Goal: Task Accomplishment & Management: Complete application form

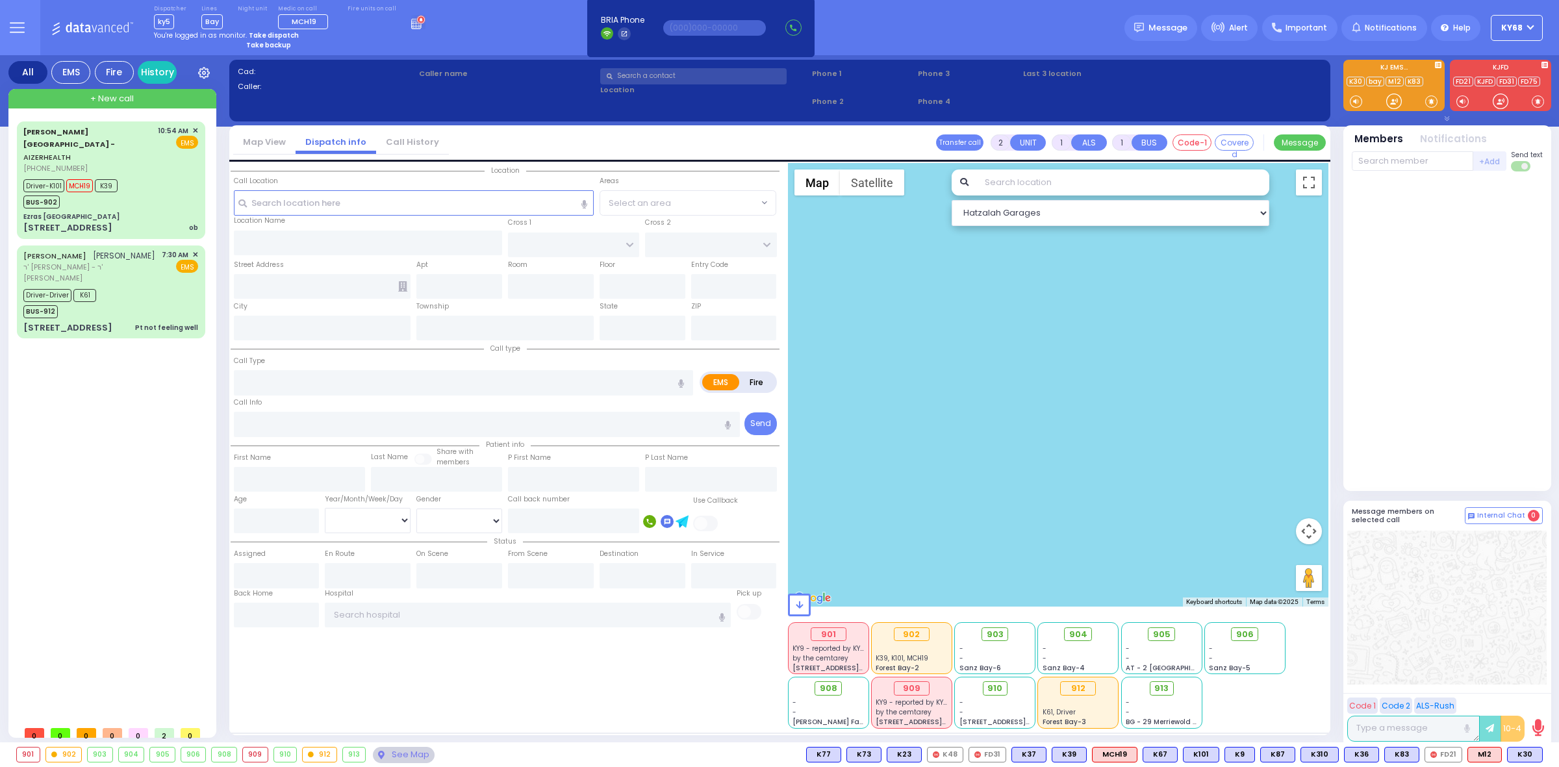
select select
radio input "true"
select select
type input "12:25"
type input "[PERSON_NAME][GEOGRAPHIC_DATA]"
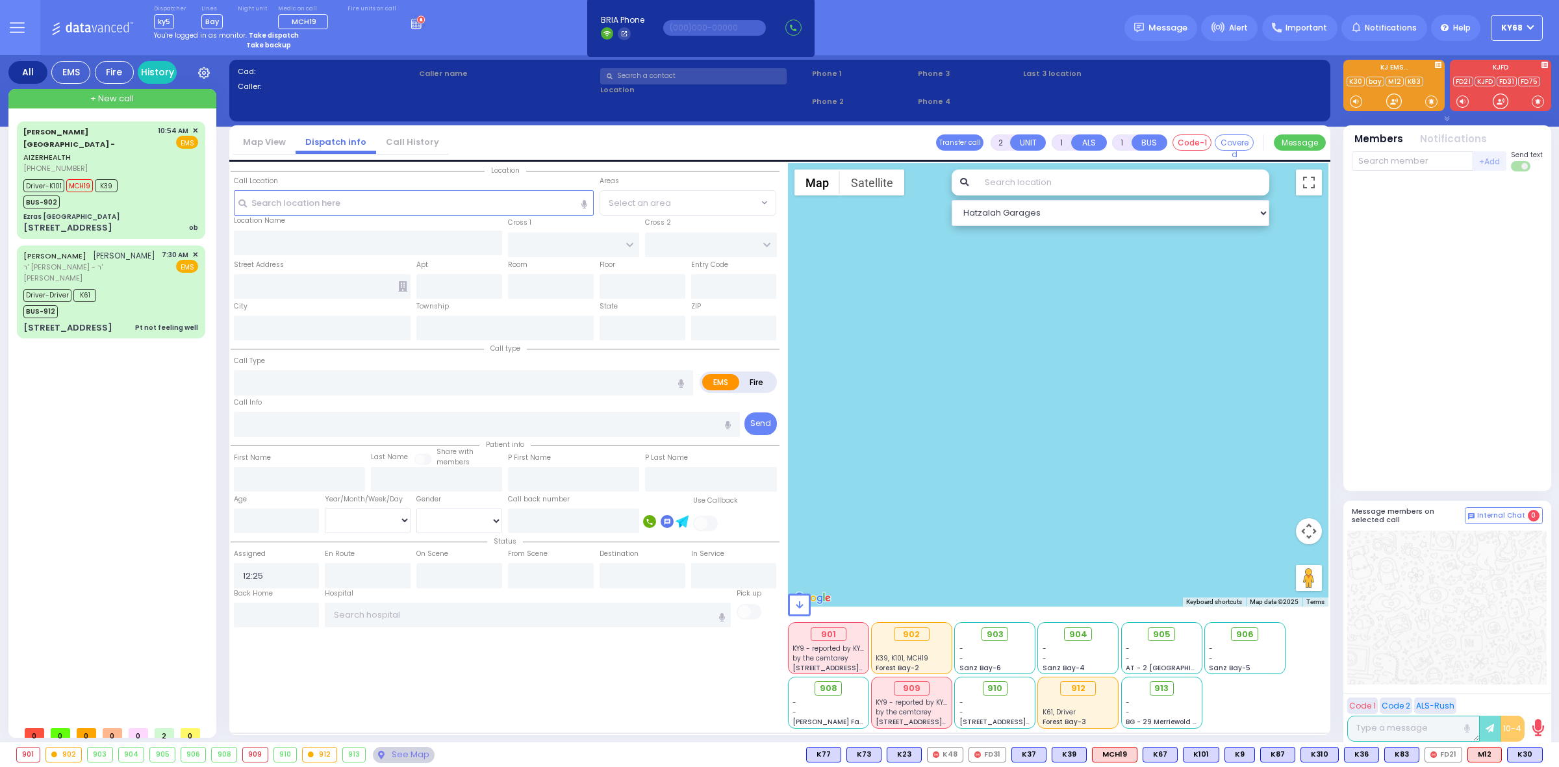
type input "CENTRAL VALLEY LINE"
type input "[PERSON_NAME][GEOGRAPHIC_DATA]"
type input "[STREET_ADDRESS][PERSON_NAME]"
type input "Monroe"
type input "[US_STATE]"
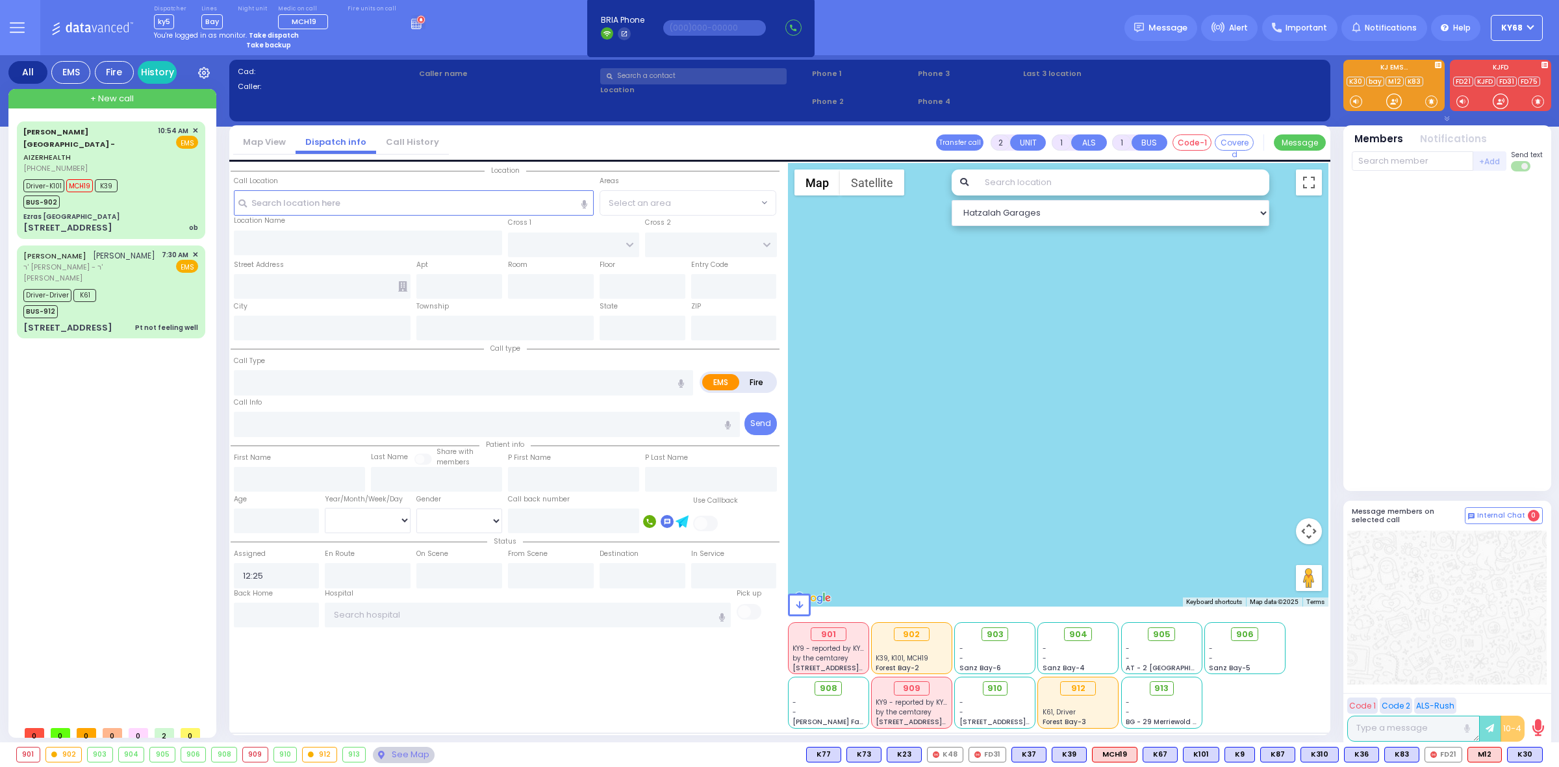
type input "10950"
type input "inn"
radio input "true"
select select
radio input "true"
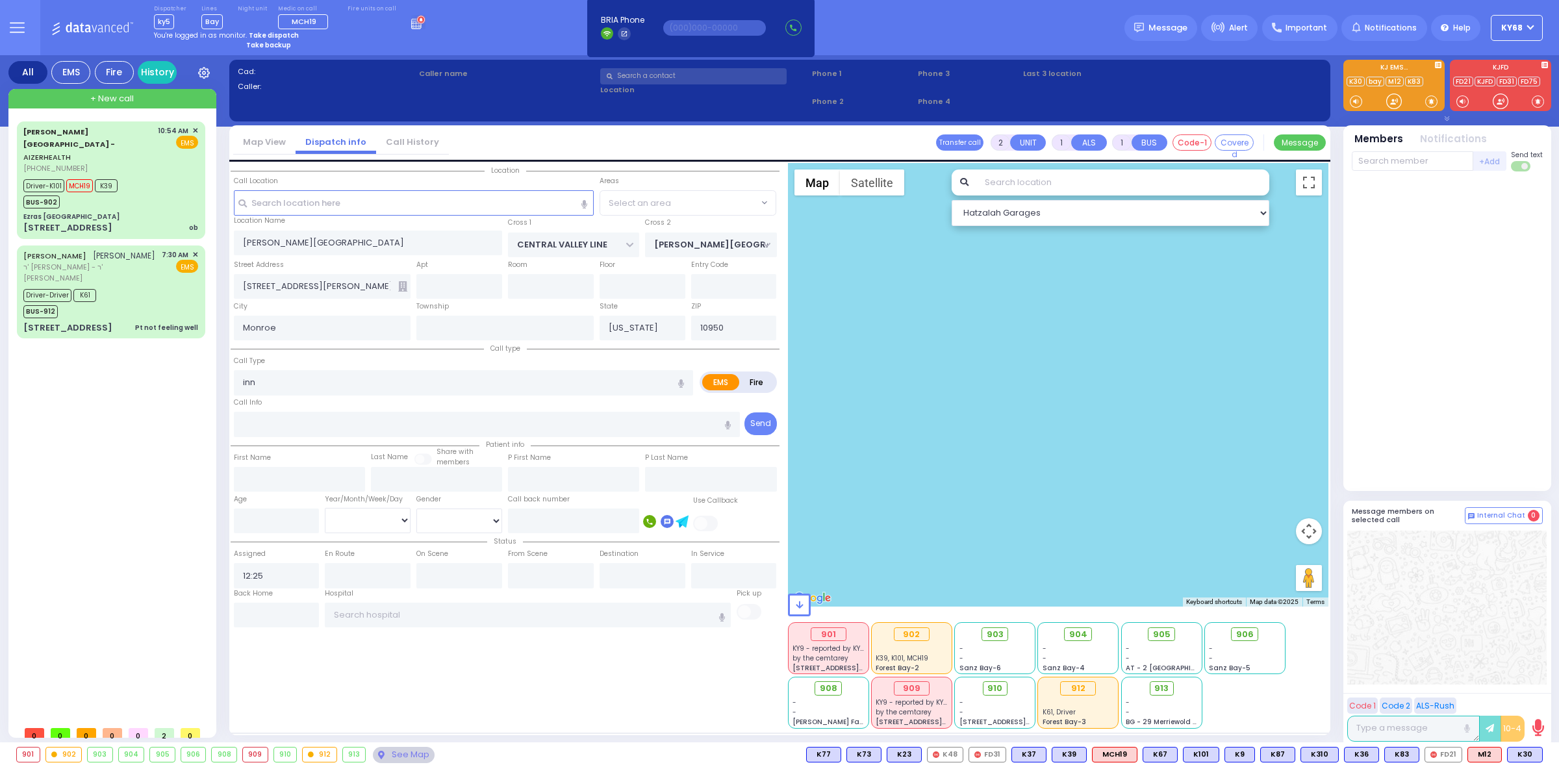
select select
type input "iness"
radio input "true"
select select
type input "sick"
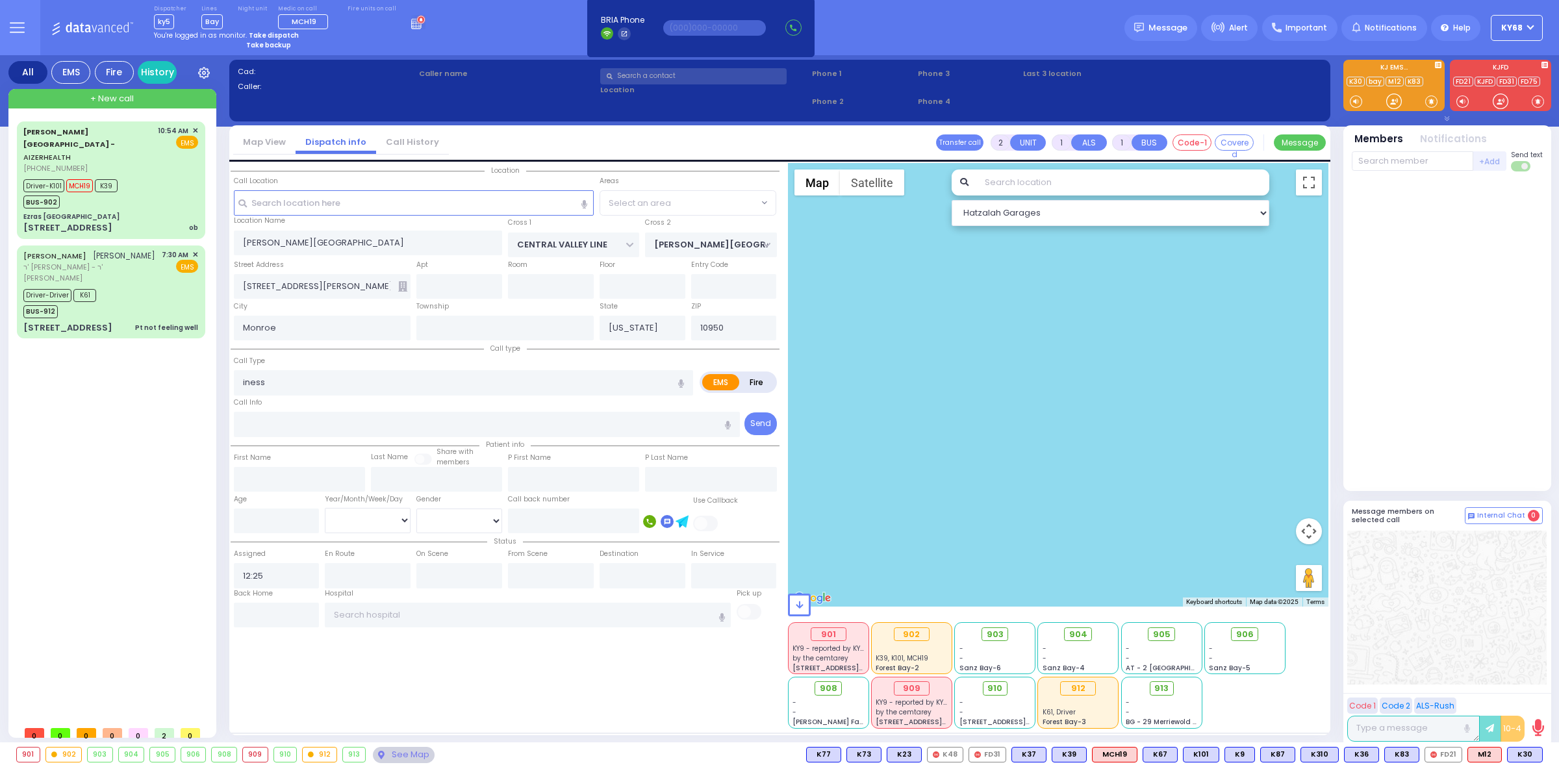
radio input "true"
select select
type input "sickness"
radio input "true"
select select
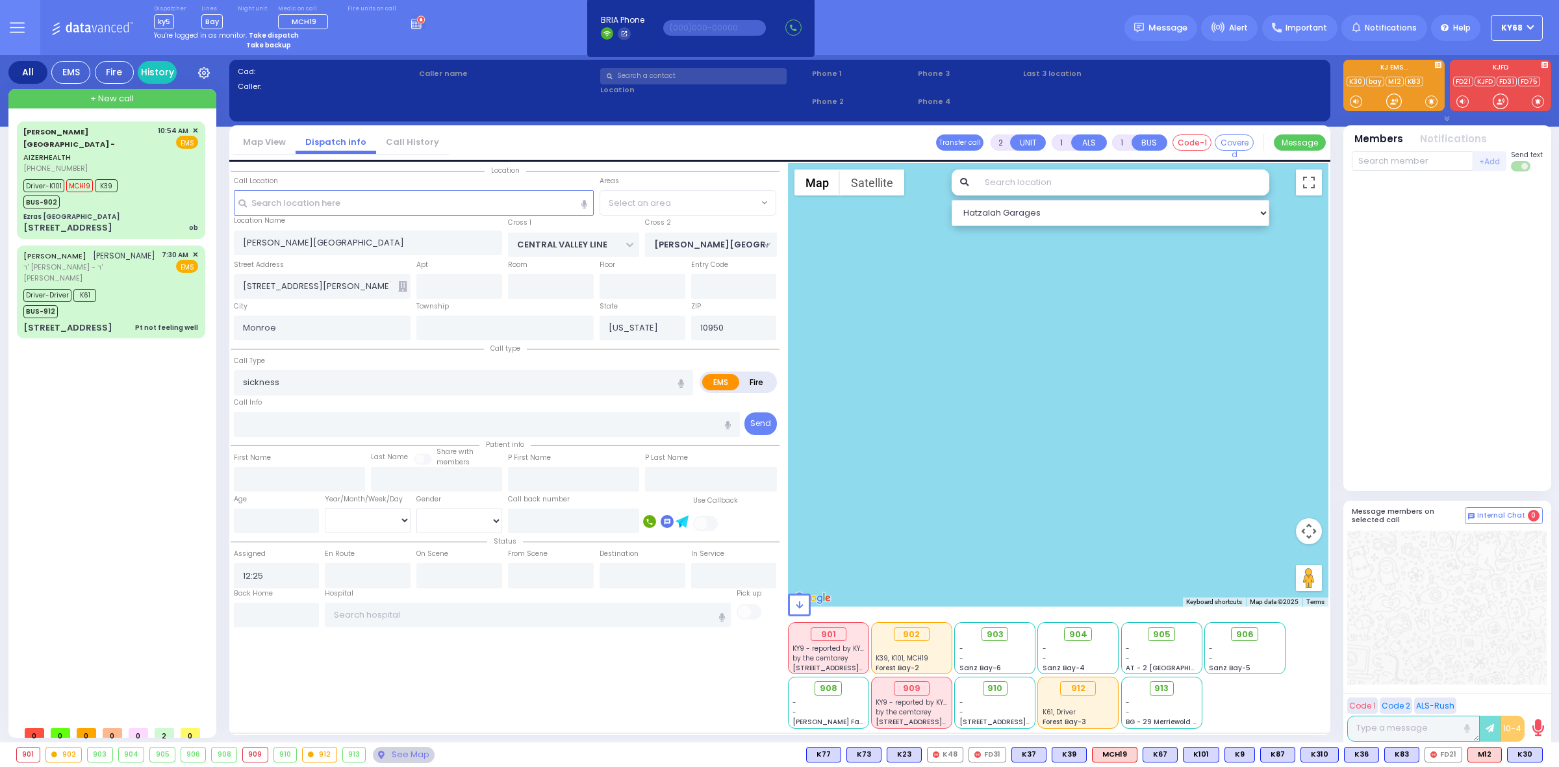
radio input "true"
select select
select select "All areas"
select select "Hatzalah Garages"
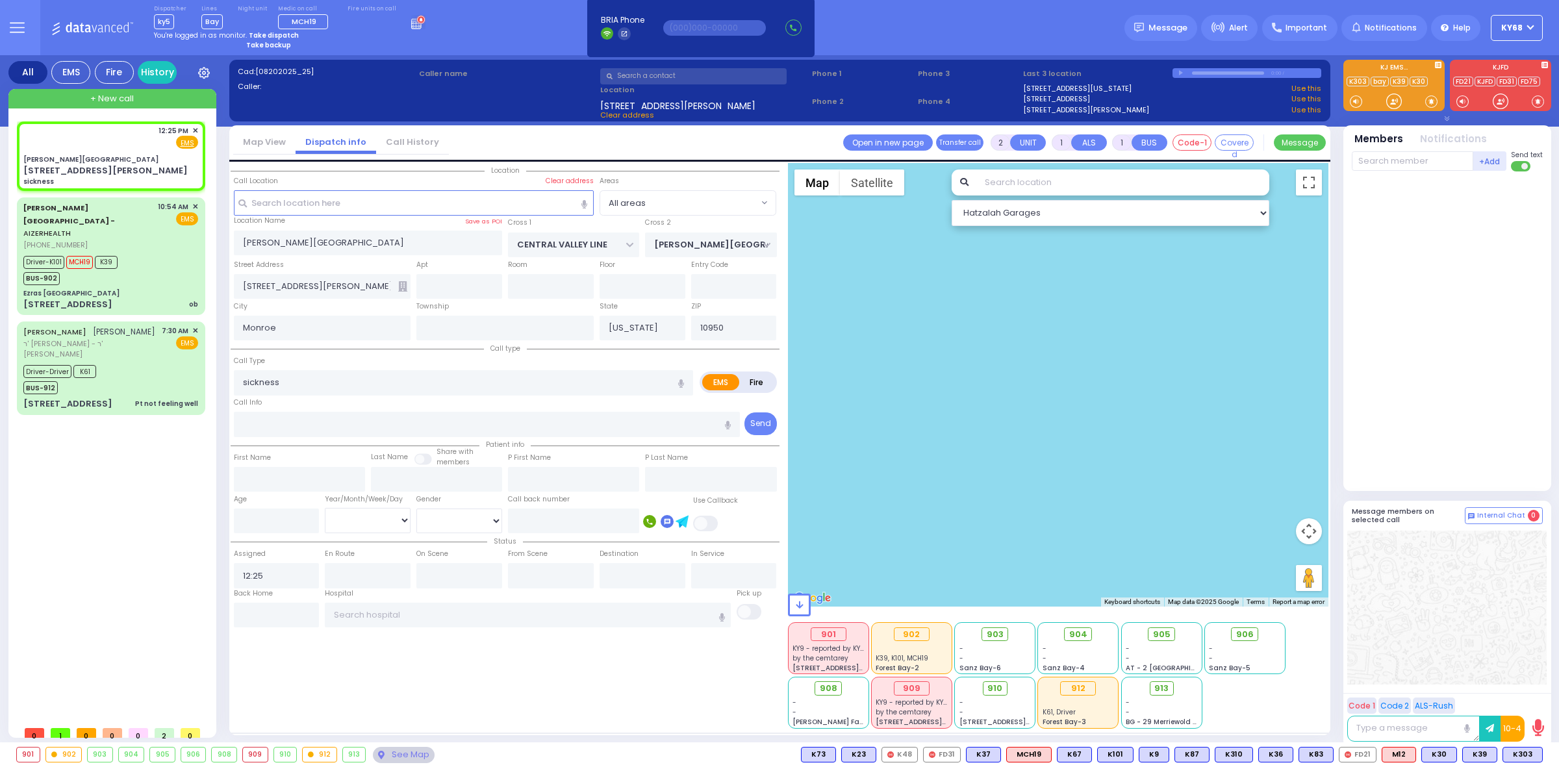
select select
radio input "true"
select select
type input "12:26"
radio input "true"
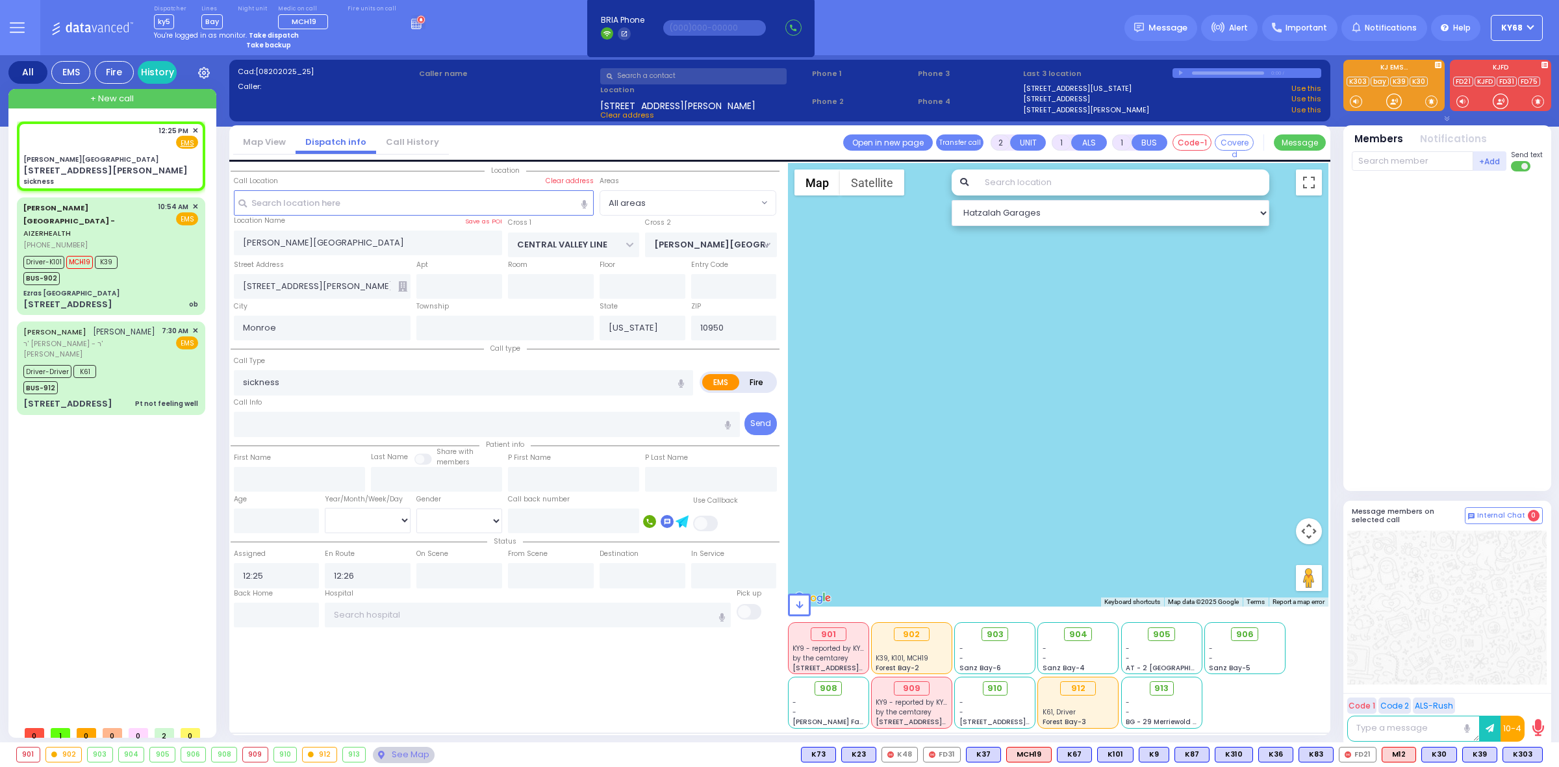
select select
radio input "true"
select select
select select "All areas"
select select "Hatzalah Garages"
